Goal: Task Accomplishment & Management: Manage account settings

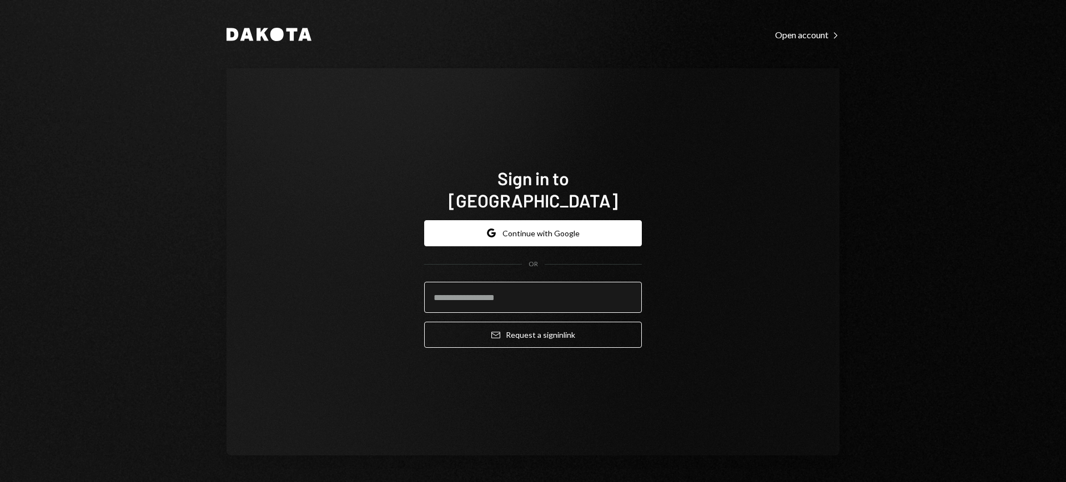
click at [558, 284] on input "email" at bounding box center [533, 297] width 218 height 31
click at [620, 282] on body "Dakota Open account Right Caret Sign in to [GEOGRAPHIC_DATA] Google Continue wi…" at bounding box center [533, 241] width 1066 height 482
click at [0, 482] on com-1password-button at bounding box center [0, 482] width 0 height 0
type input "**********"
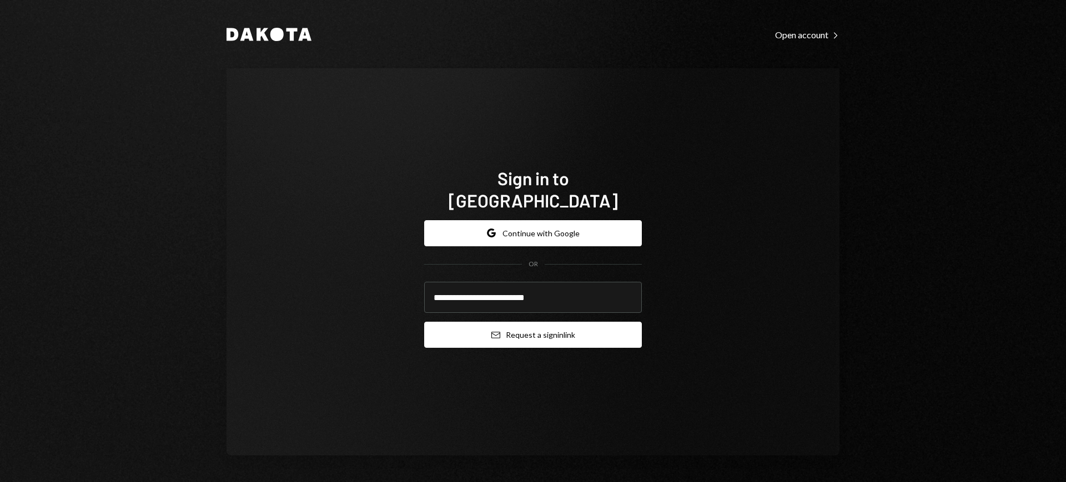
click at [551, 322] on button "Email Request a sign in link" at bounding box center [533, 335] width 218 height 26
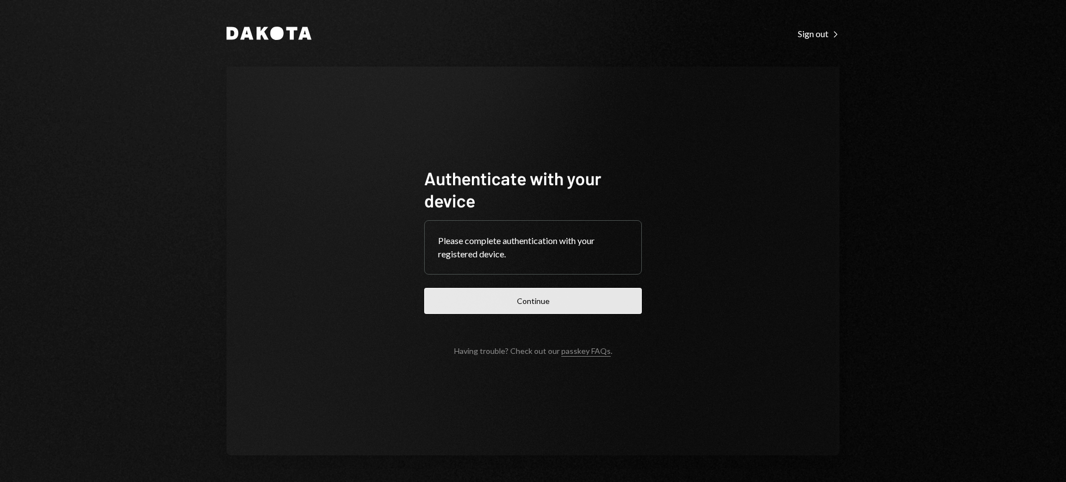
click at [567, 305] on button "Continue" at bounding box center [533, 301] width 218 height 26
